Goal: Information Seeking & Learning: Compare options

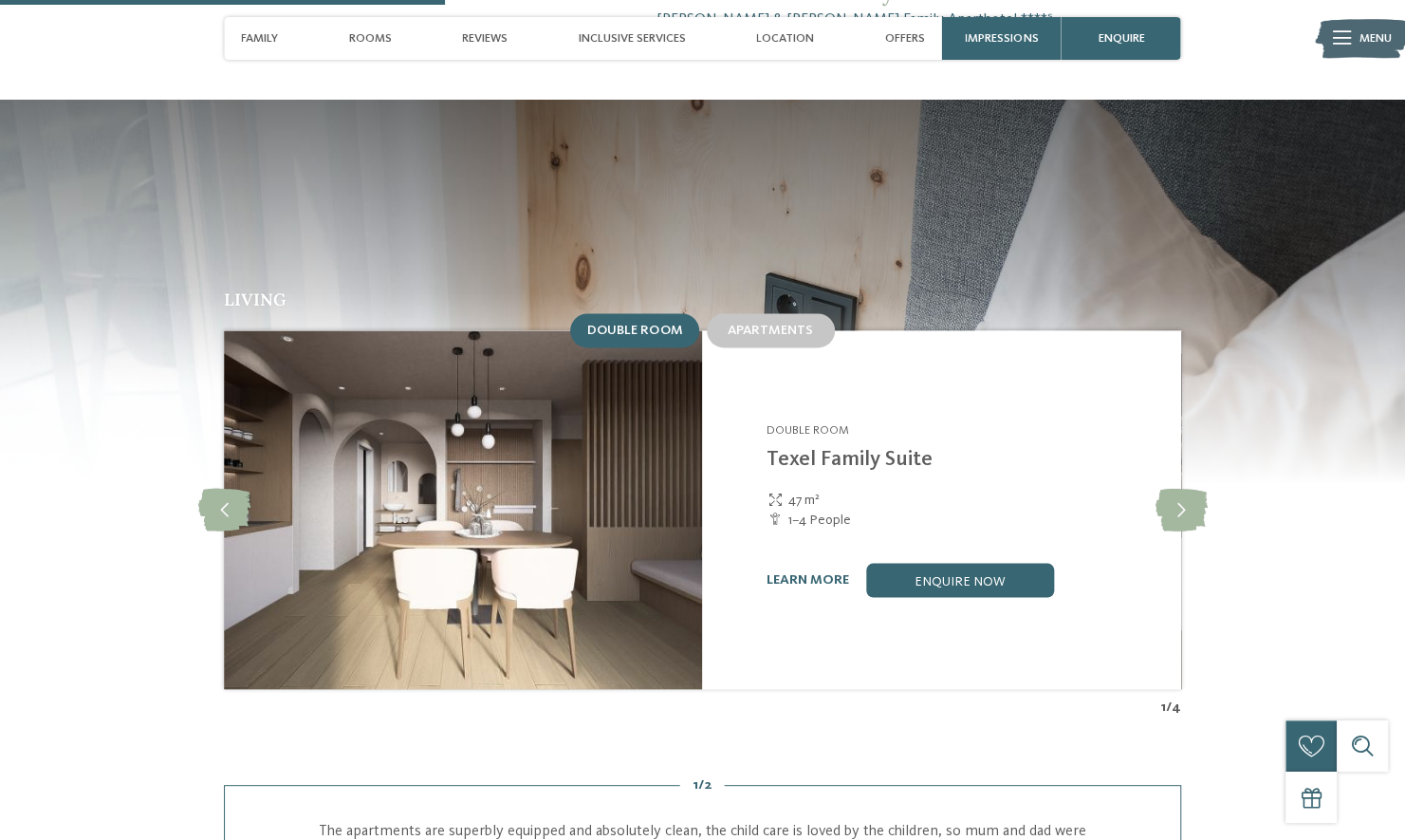
scroll to position [1635, 0]
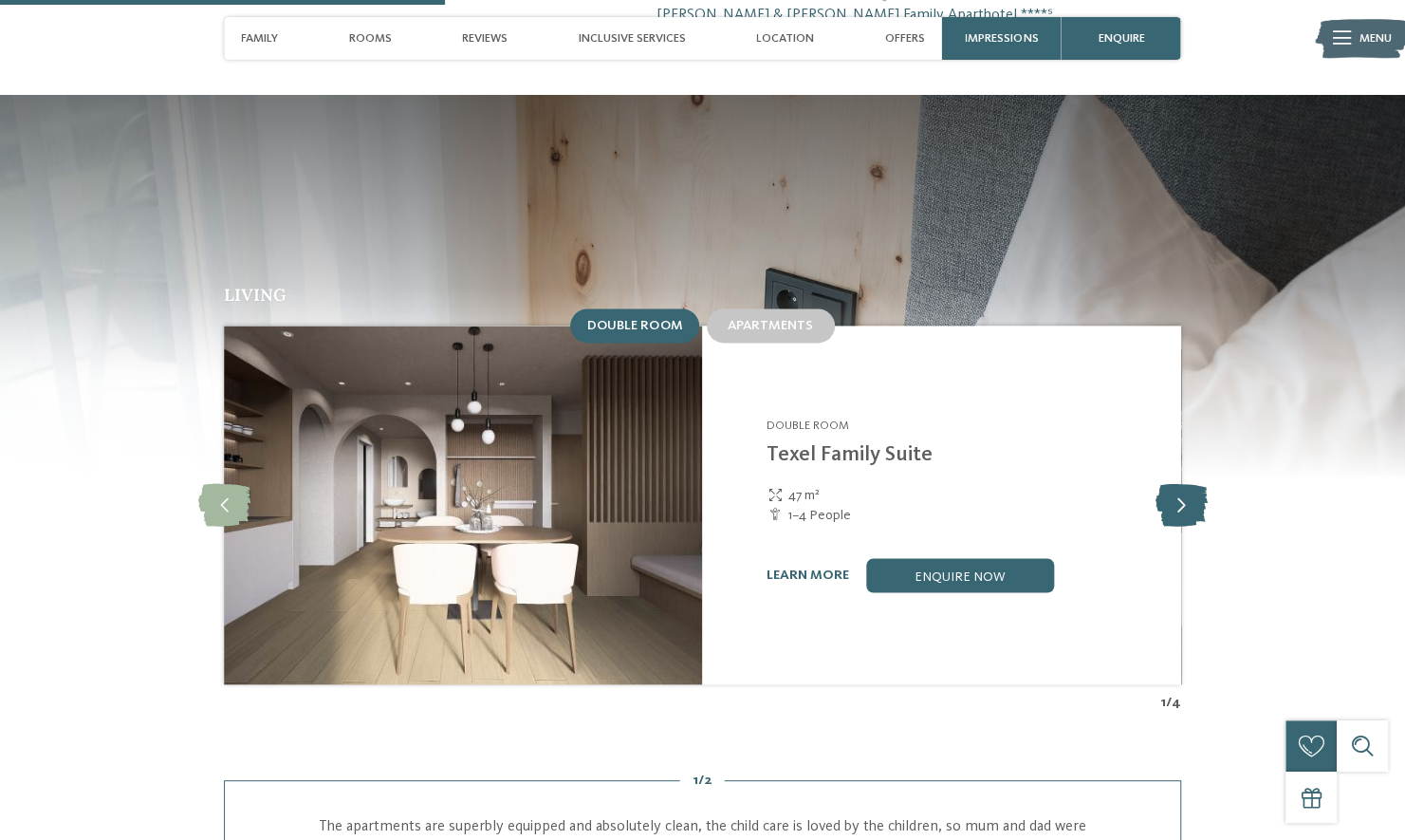
click at [1181, 483] on icon at bounding box center [1181, 504] width 52 height 43
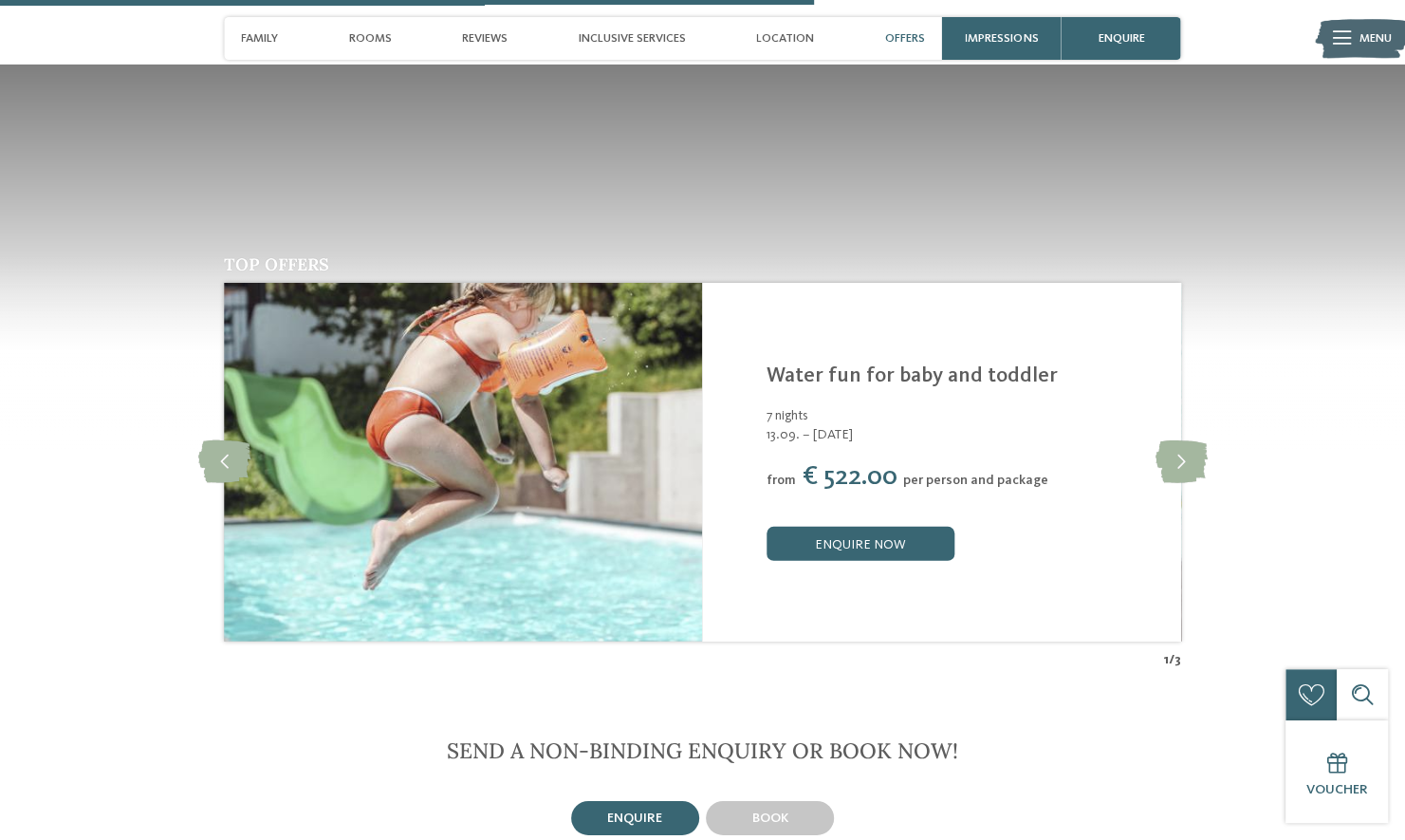
scroll to position [2982, 0]
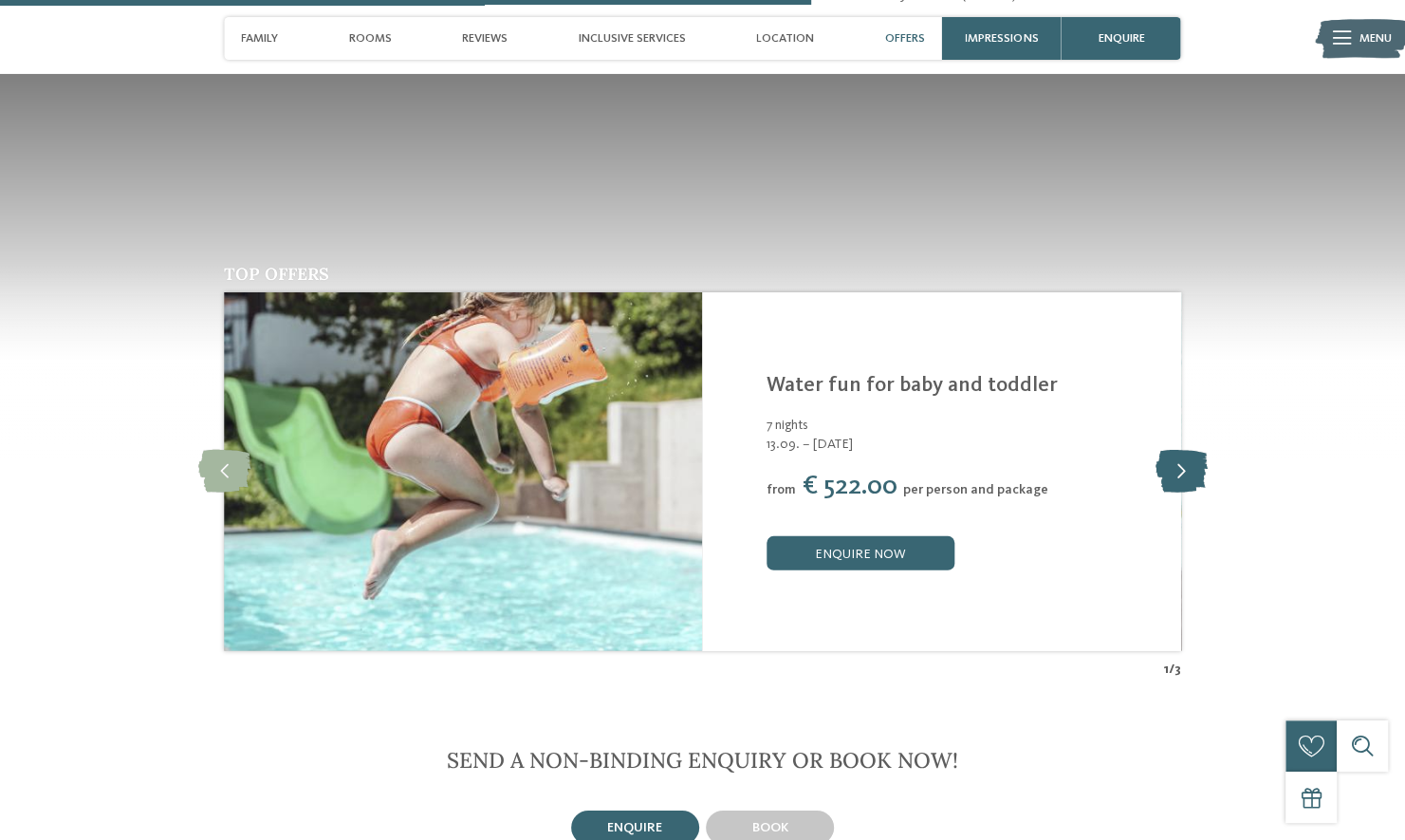
click at [1187, 450] on icon at bounding box center [1181, 471] width 52 height 43
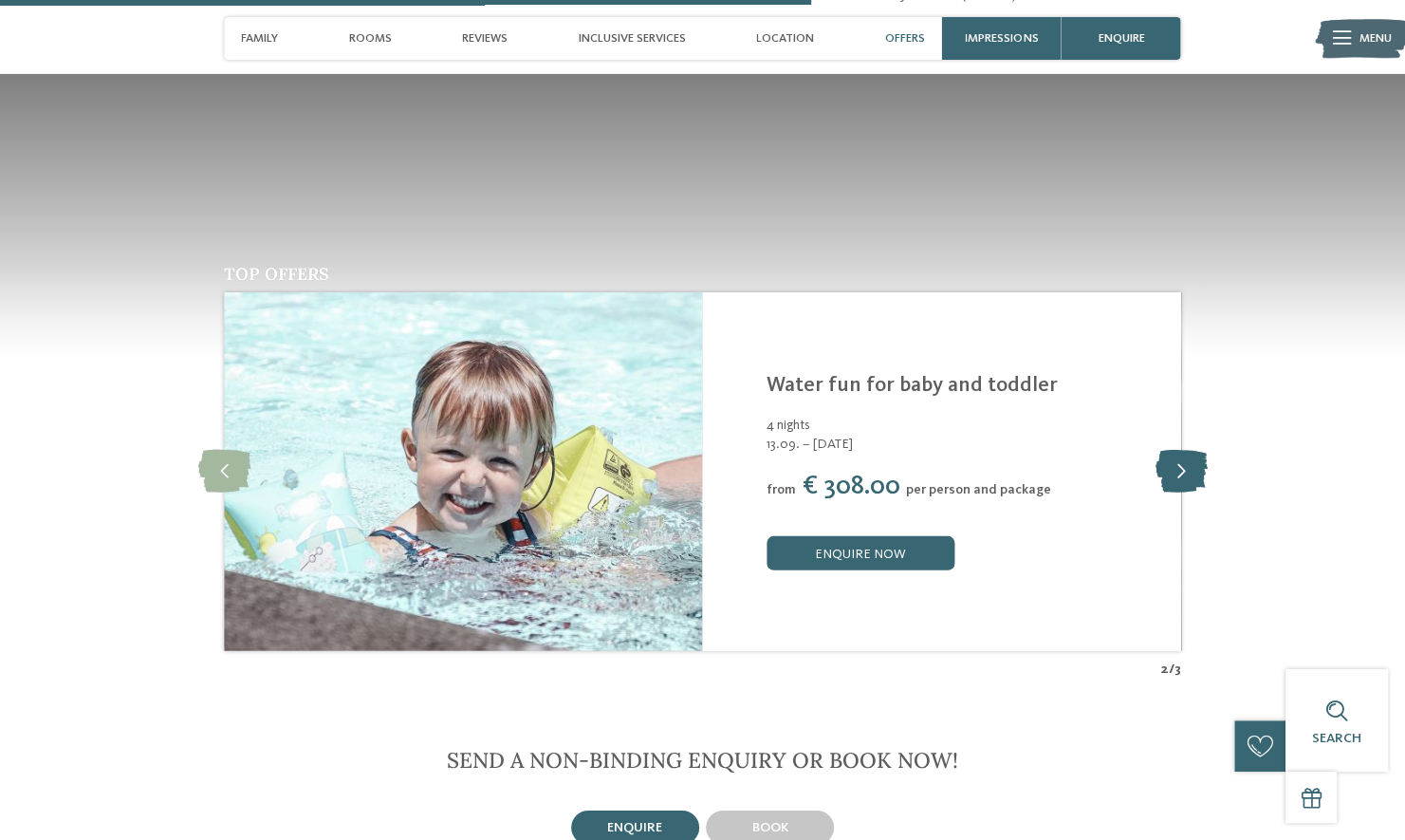
click at [1187, 450] on icon at bounding box center [1181, 471] width 52 height 43
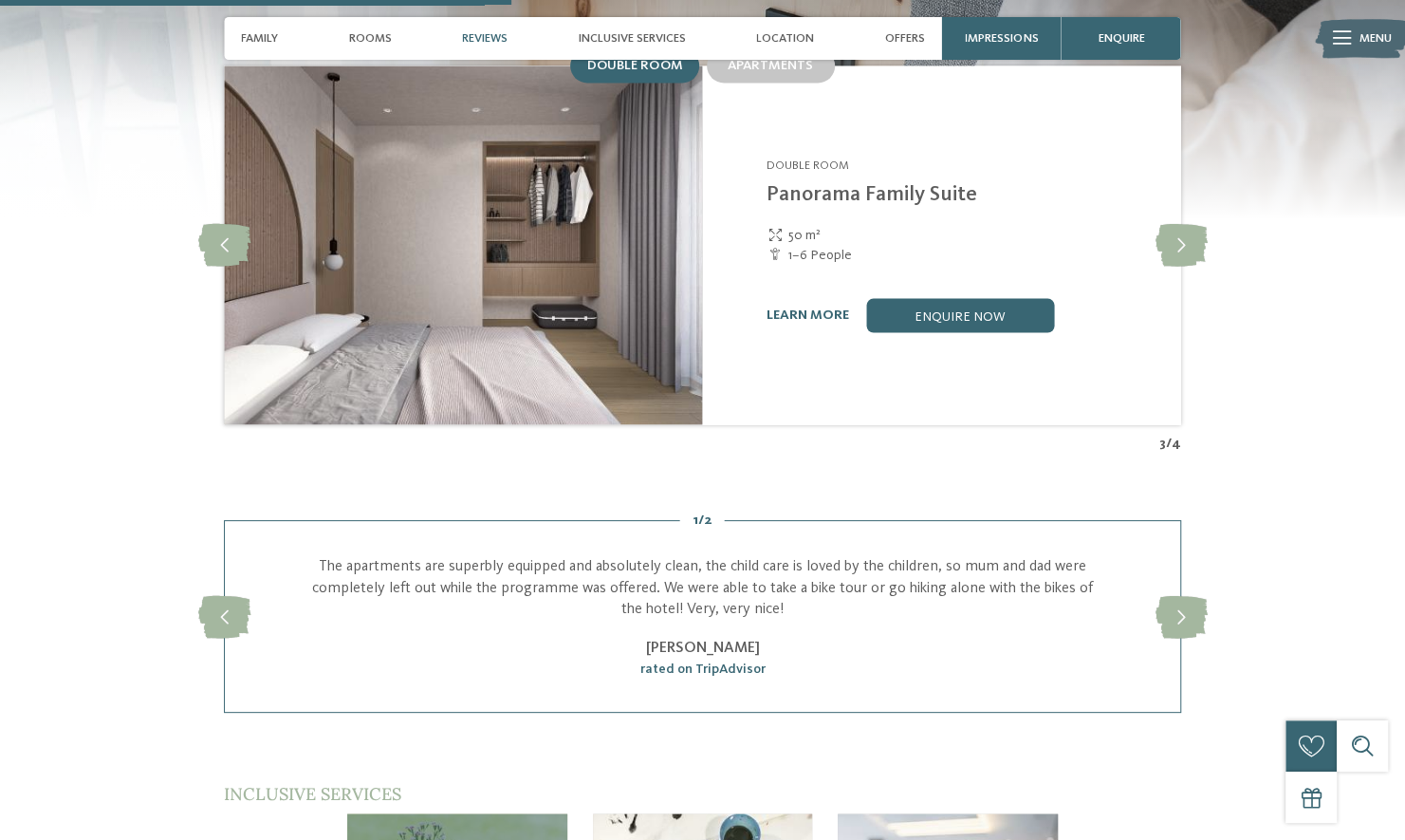
scroll to position [1896, 0]
click at [225, 222] on icon at bounding box center [224, 243] width 52 height 43
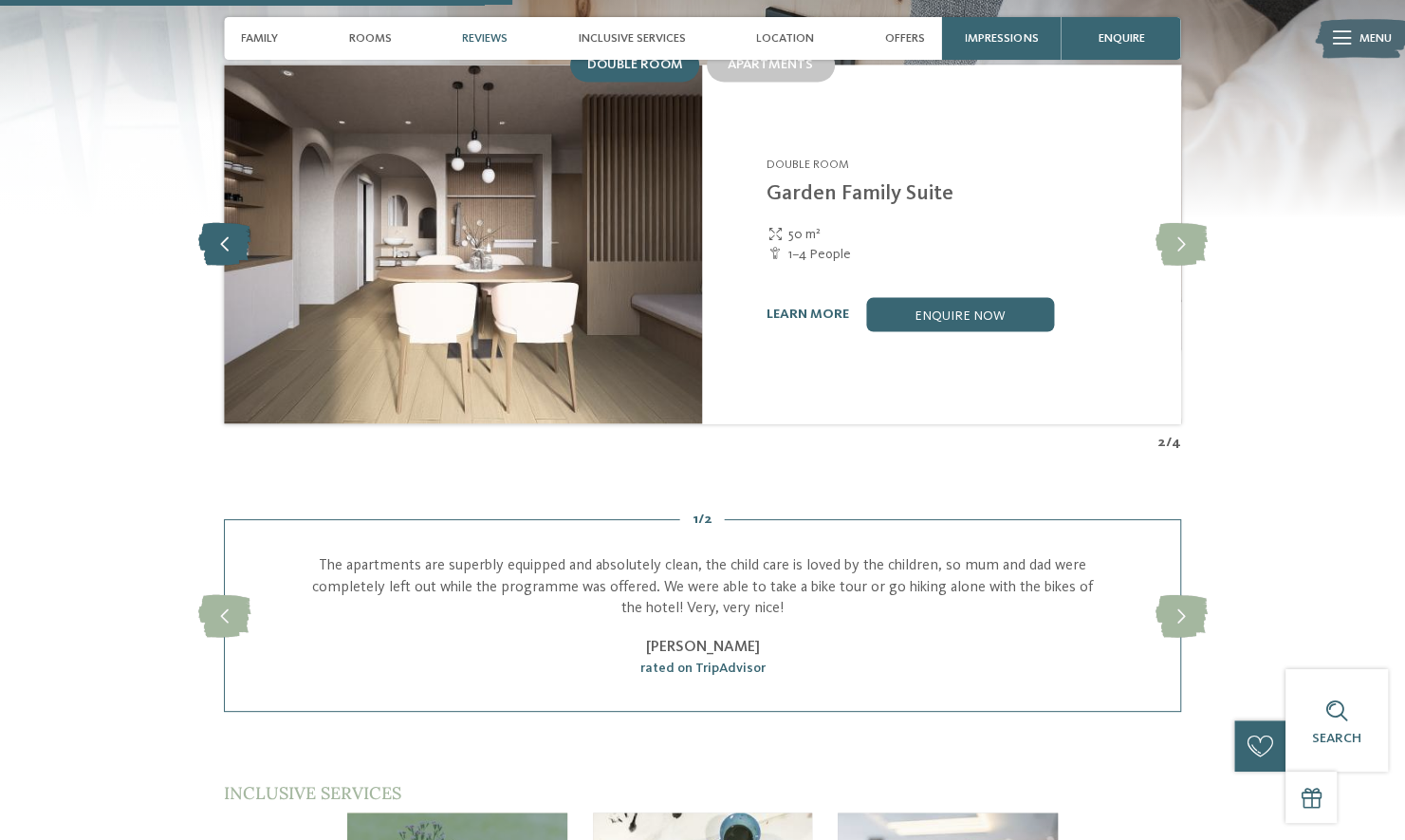
click at [225, 222] on icon at bounding box center [224, 243] width 52 height 43
click at [820, 307] on link "learn more" at bounding box center [808, 314] width 82 height 13
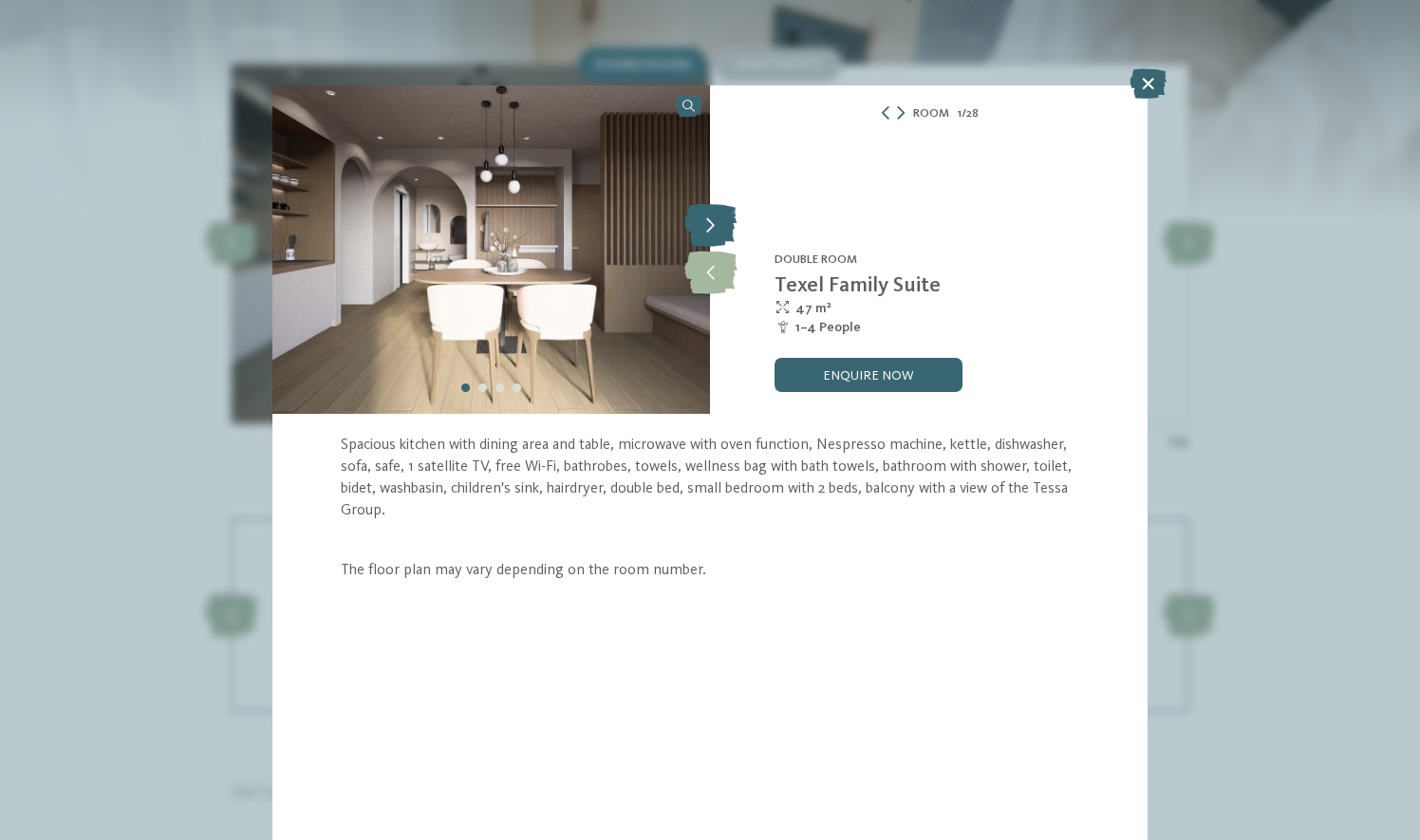
click at [712, 239] on icon at bounding box center [710, 226] width 52 height 43
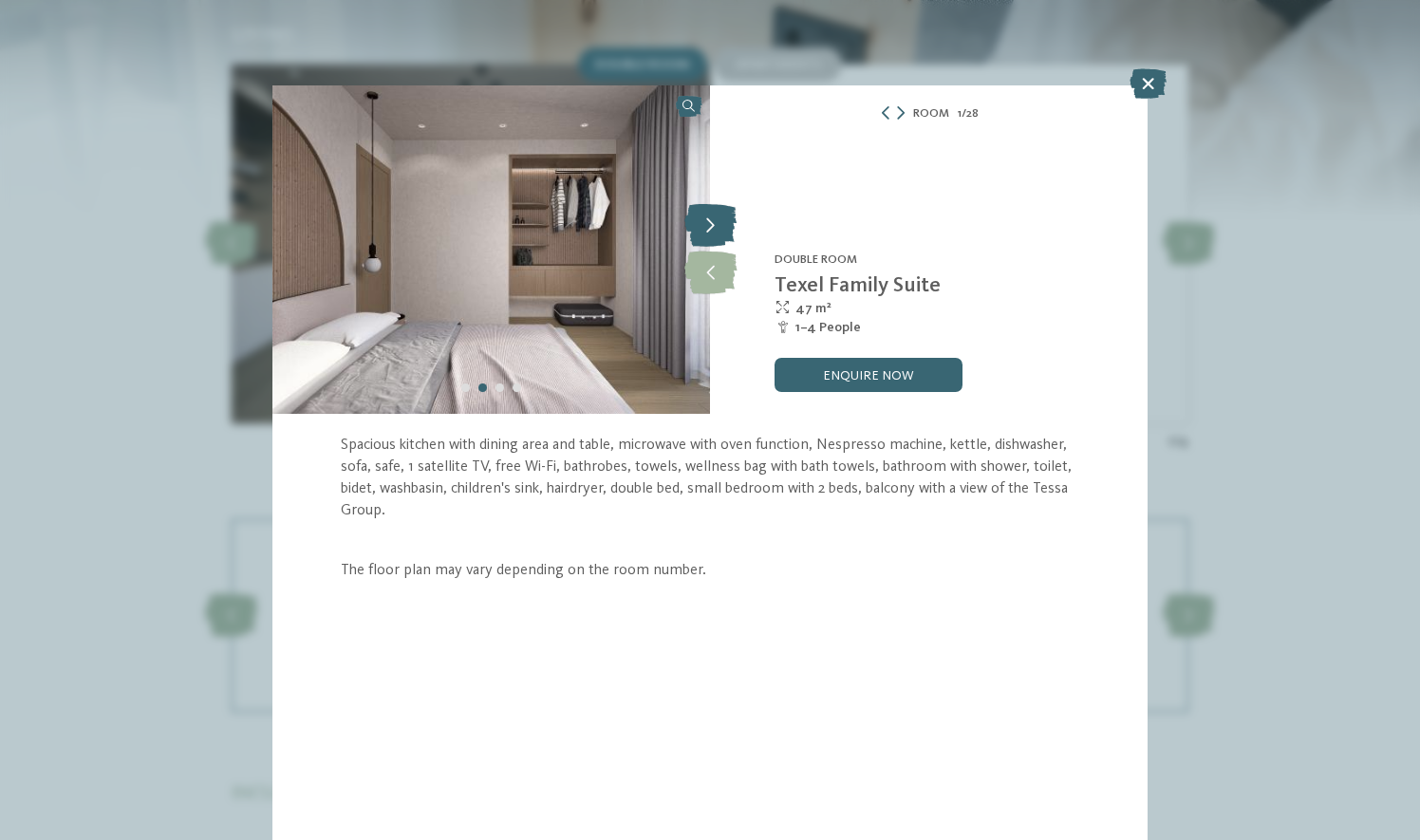
click at [712, 239] on icon at bounding box center [710, 226] width 52 height 43
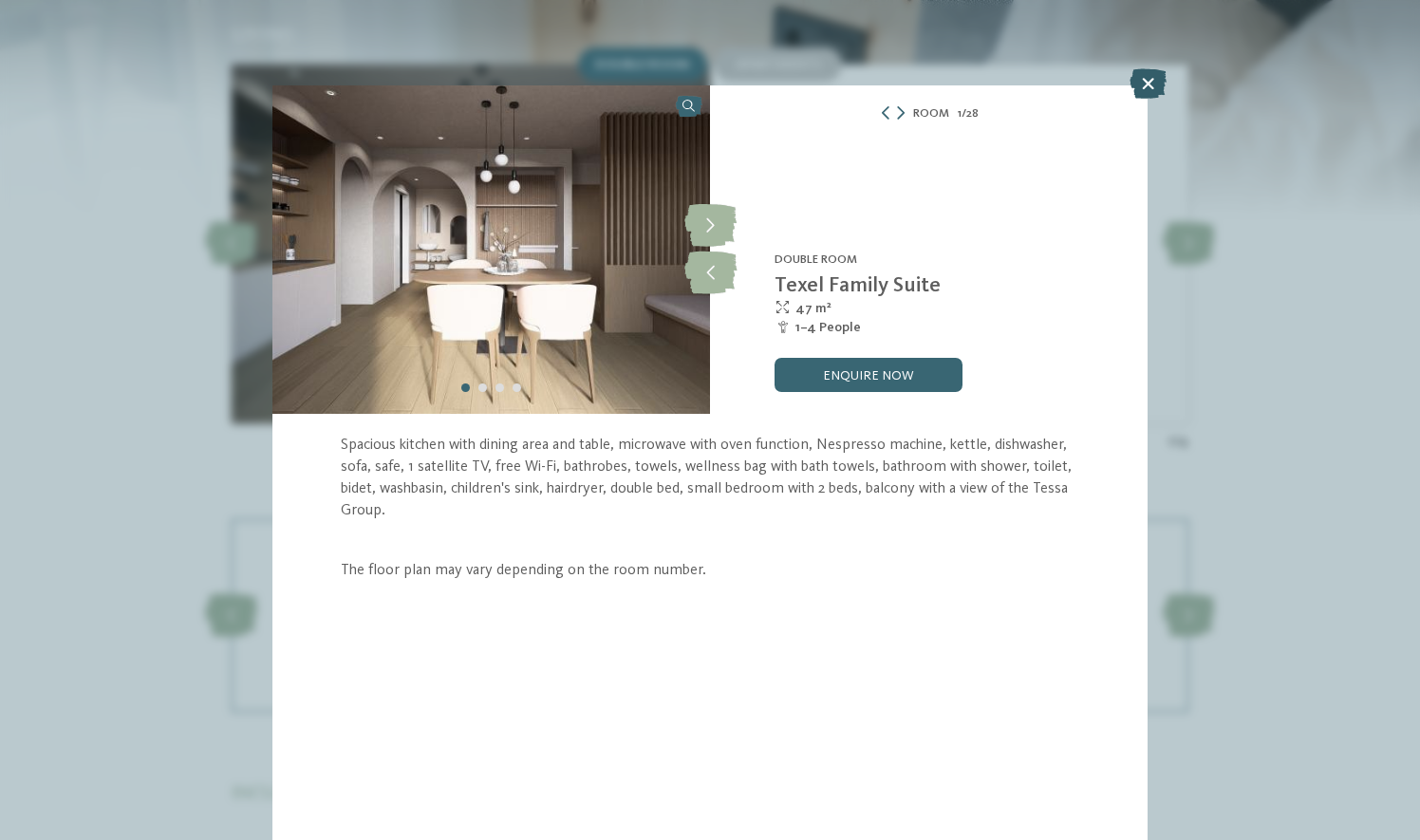
click at [1147, 88] on icon at bounding box center [1148, 83] width 37 height 31
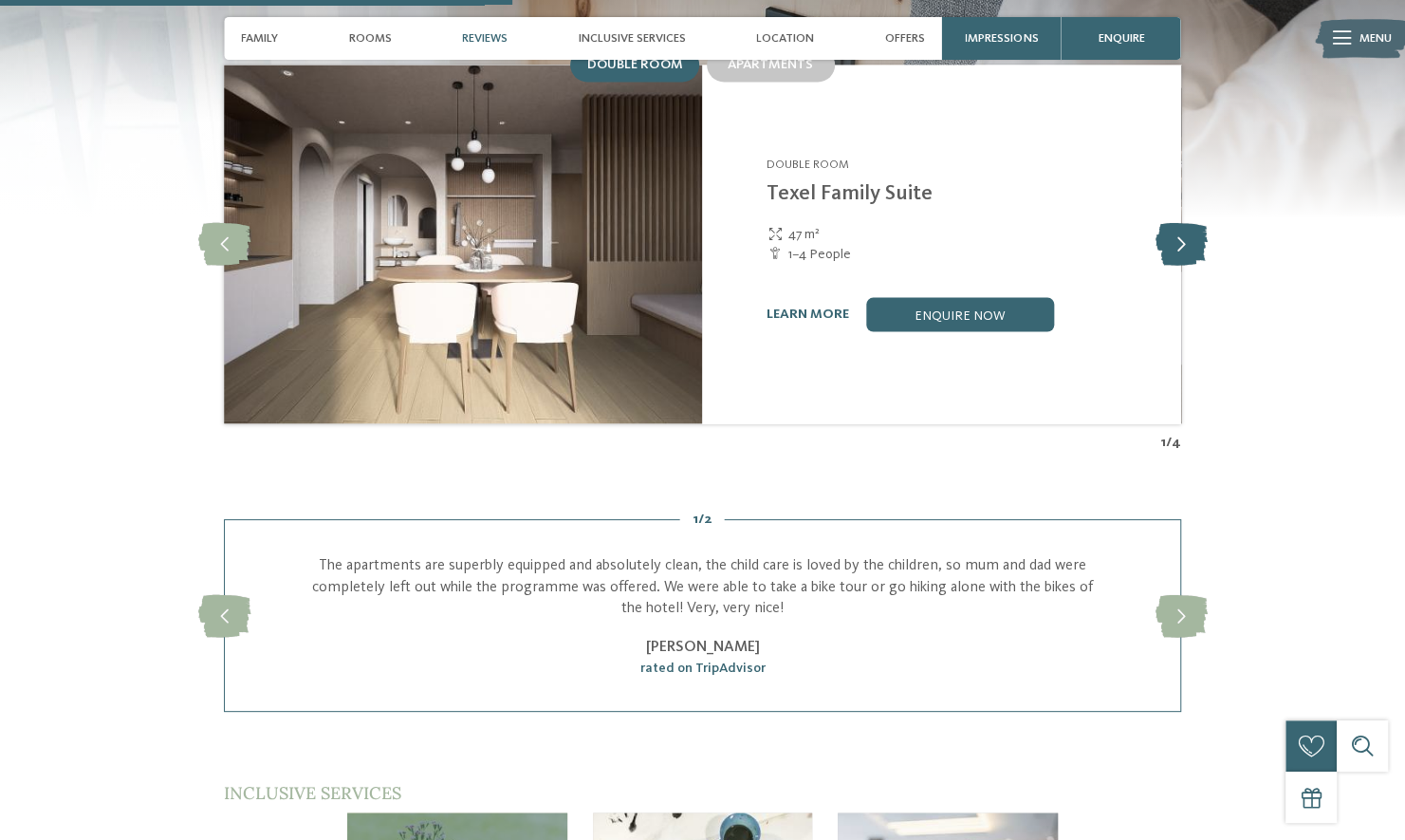
click at [1187, 222] on icon at bounding box center [1181, 243] width 52 height 43
click at [634, 229] on img at bounding box center [462, 244] width 479 height 359
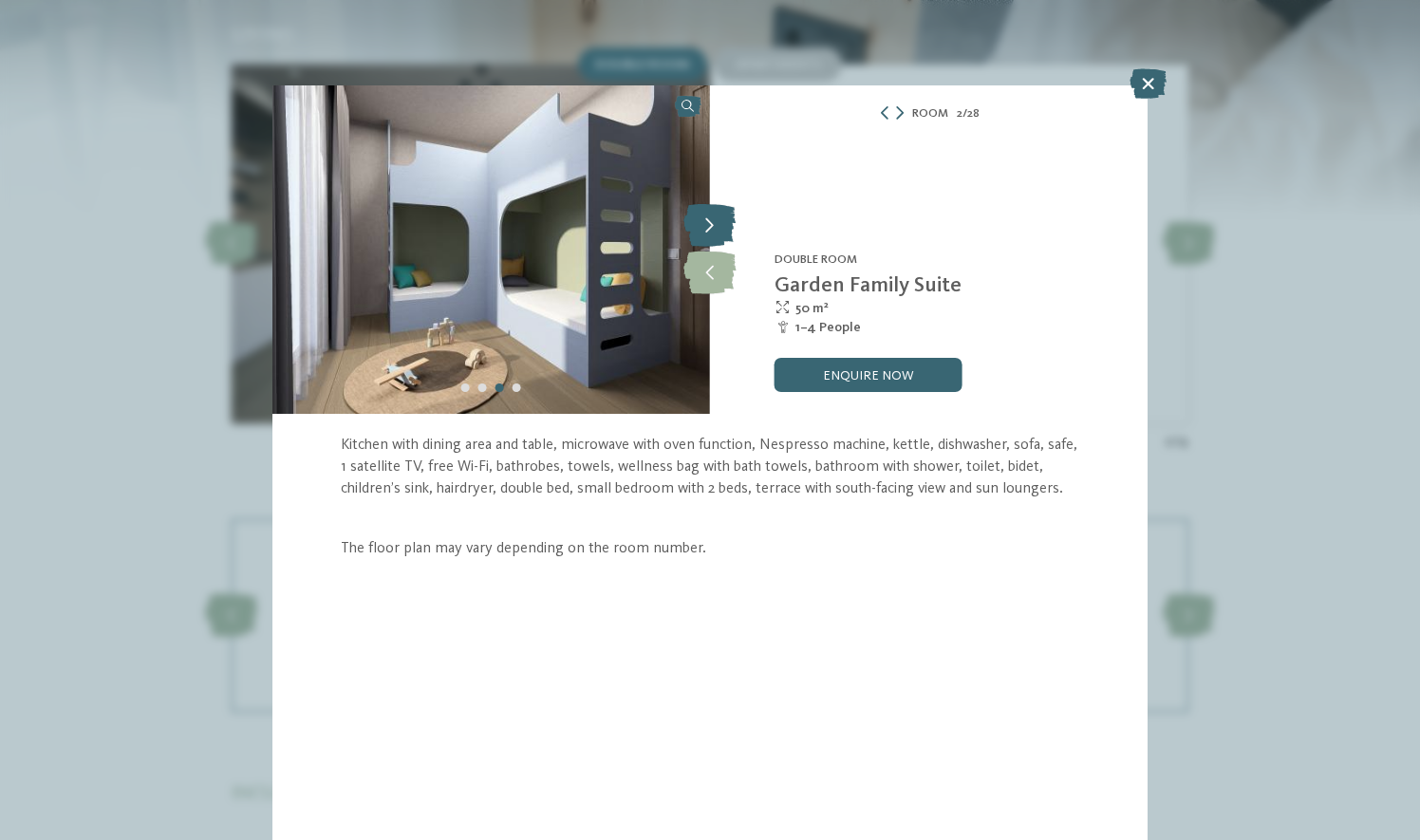
click at [712, 222] on icon at bounding box center [709, 226] width 52 height 43
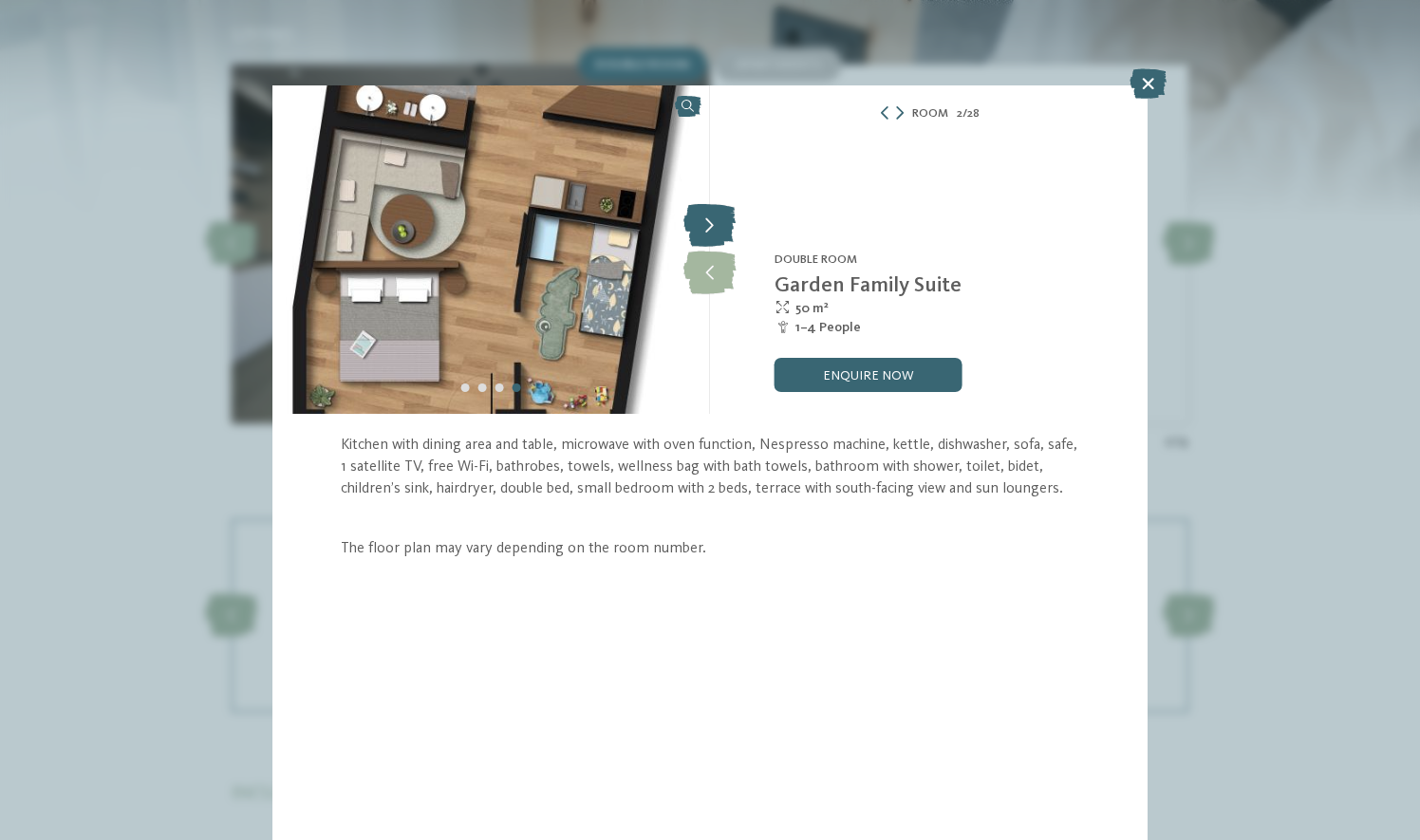
click at [712, 222] on icon at bounding box center [709, 226] width 52 height 43
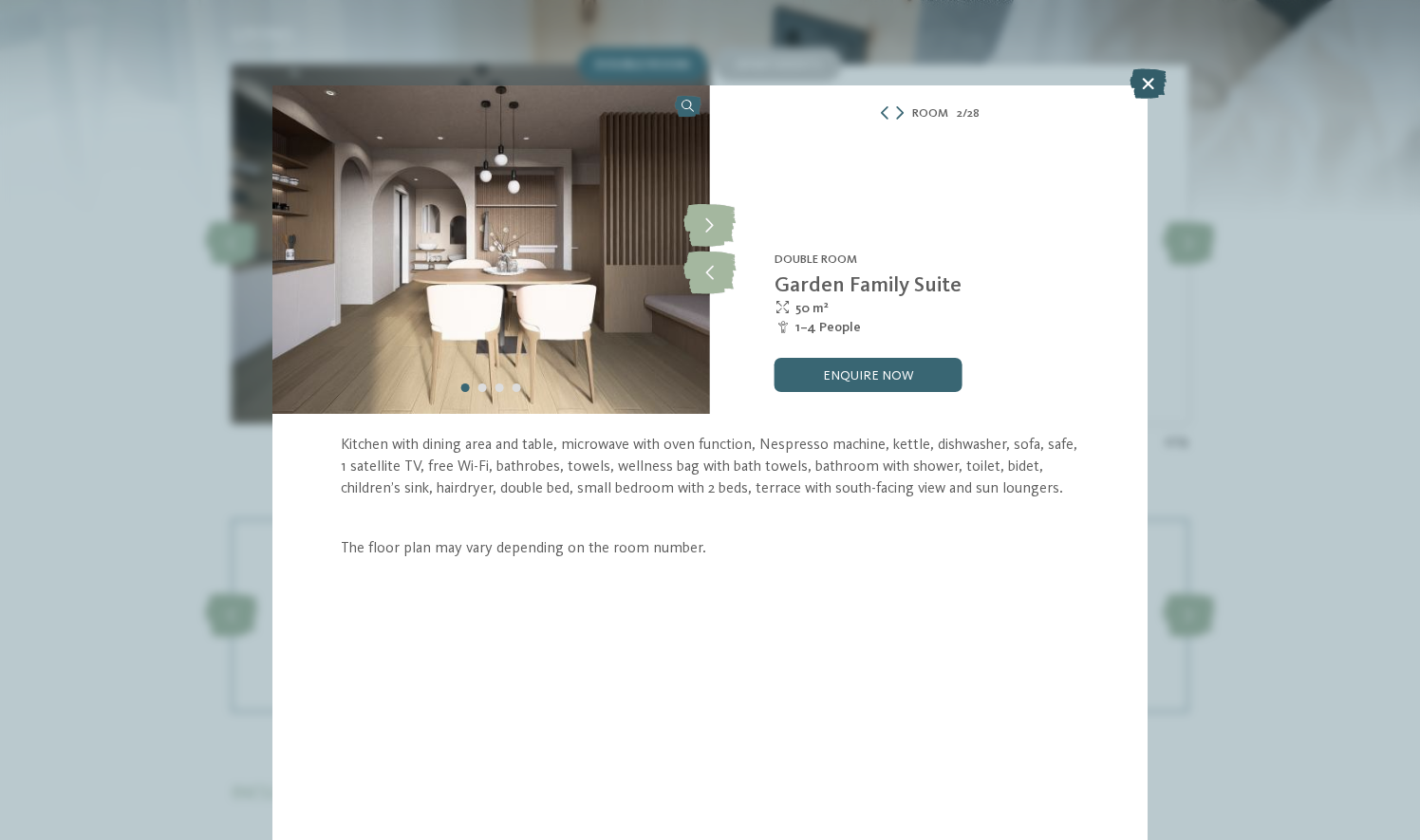
click at [1145, 78] on icon at bounding box center [1148, 83] width 37 height 31
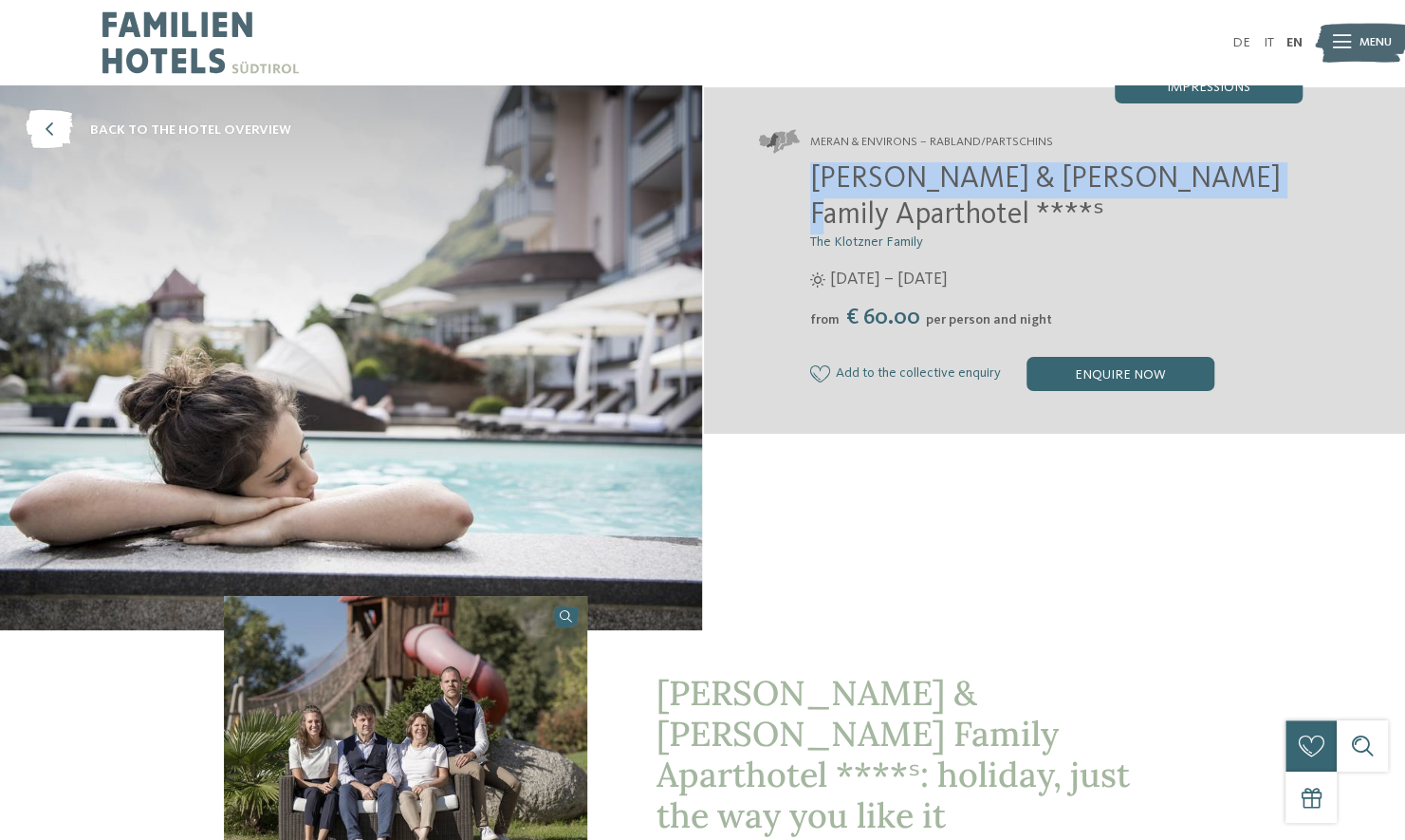
drag, startPoint x: 819, startPoint y: 183, endPoint x: 1199, endPoint y: 176, distance: 380.1
click at [1199, 176] on span "Heidi & Edith Family Aparthotel ****ˢ" at bounding box center [1045, 197] width 471 height 66
copy span "Heidi & Edith Family Aparthotel"
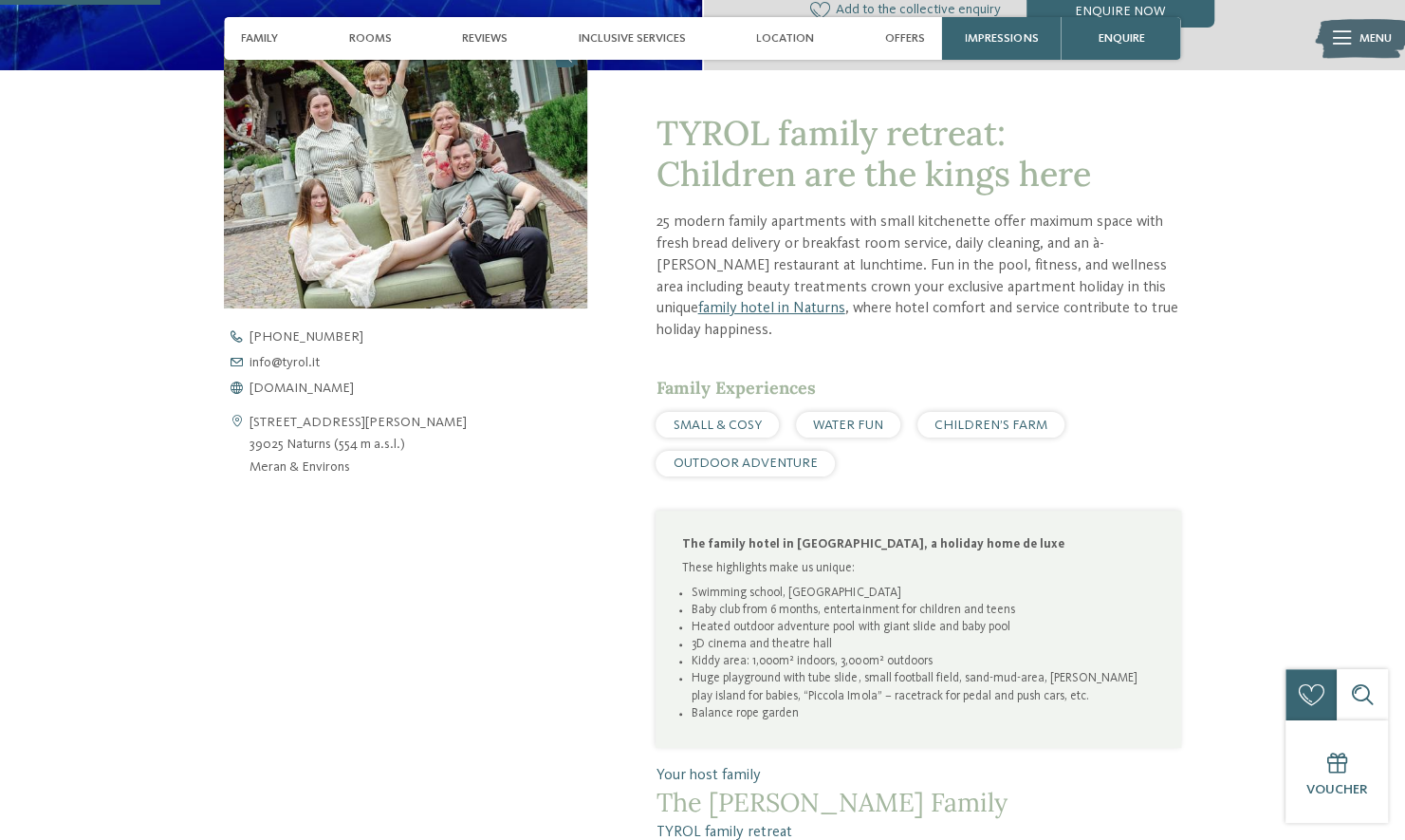
scroll to position [598, 0]
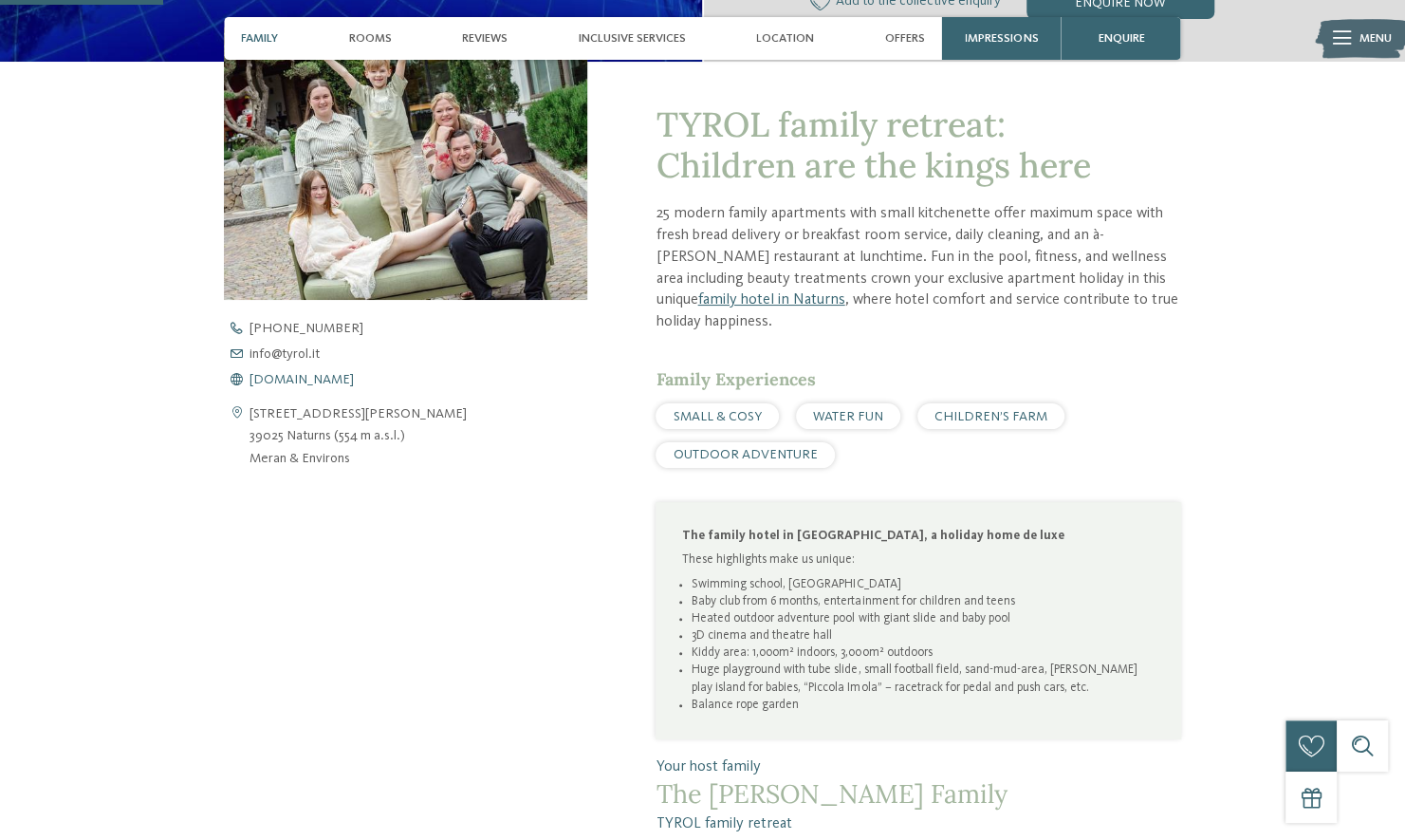
click at [266, 377] on span "www.tyrol.it" at bounding box center [301, 380] width 105 height 13
